Goal: Navigation & Orientation: Find specific page/section

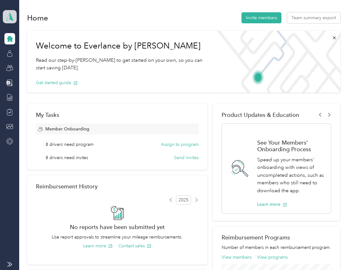
click at [9, 14] on icon at bounding box center [9, 17] width 7 height 8
click at [69, 17] on div "Home Invite members Team summary export" at bounding box center [183, 17] width 313 height 13
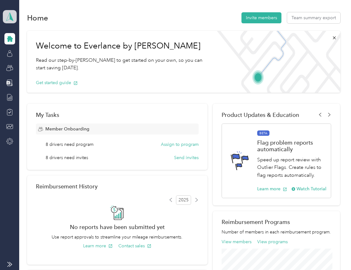
click at [11, 12] on icon at bounding box center [9, 16] width 9 height 9
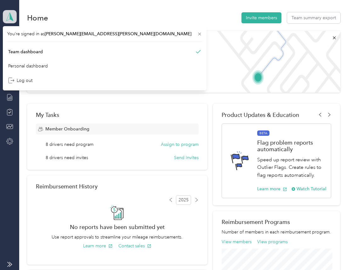
click at [11, 12] on icon at bounding box center [9, 16] width 9 height 9
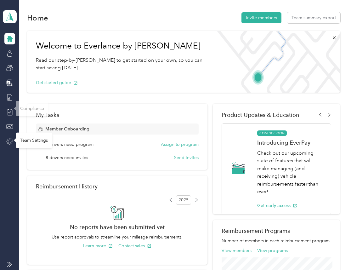
click at [8, 144] on icon at bounding box center [9, 141] width 7 height 7
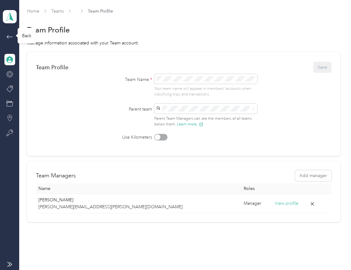
click at [10, 33] on icon at bounding box center [10, 37] width 8 height 8
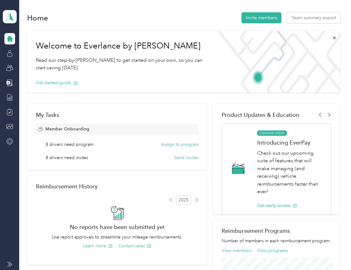
click at [7, 266] on icon at bounding box center [9, 264] width 5 height 5
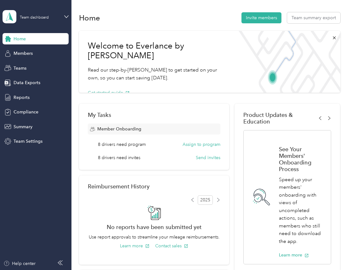
click at [65, 21] on div "Team dashboard" at bounding box center [36, 17] width 66 height 22
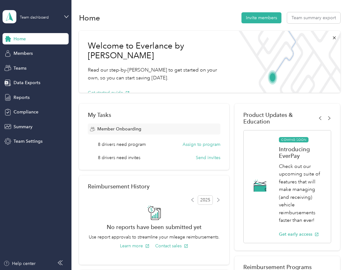
click at [65, 20] on div "Team dashboard" at bounding box center [36, 17] width 66 height 22
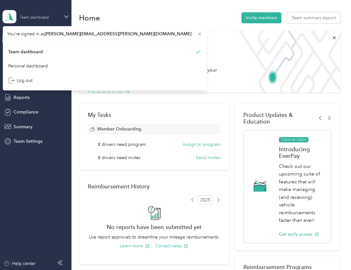
click at [59, 16] on div "Team dashboard" at bounding box center [39, 17] width 39 height 6
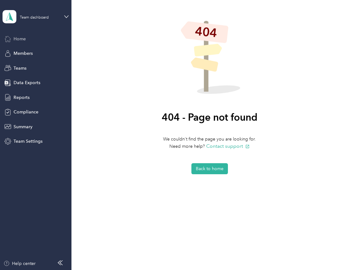
click at [32, 36] on div "Home" at bounding box center [36, 38] width 66 height 11
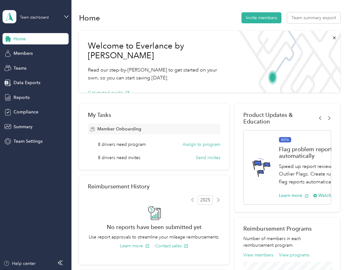
click at [275, 79] on img at bounding box center [288, 62] width 106 height 62
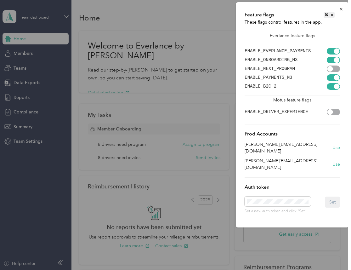
click at [176, 59] on div at bounding box center [175, 135] width 351 height 270
click at [195, 83] on div at bounding box center [175, 135] width 351 height 270
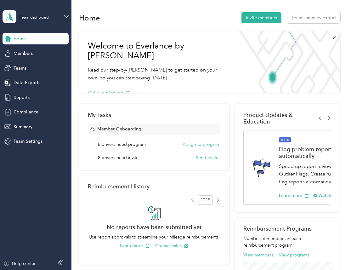
click at [61, 11] on div "Team dashboard" at bounding box center [36, 17] width 66 height 22
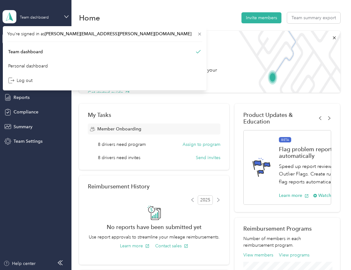
click at [163, 23] on div "Home Invite members Team summary export" at bounding box center [209, 17] width 261 height 13
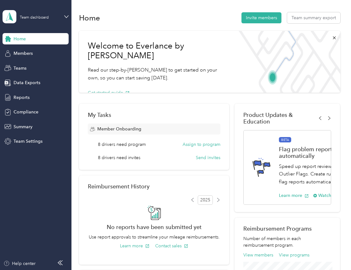
scroll to position [0, 13]
